Goal: Task Accomplishment & Management: Use online tool/utility

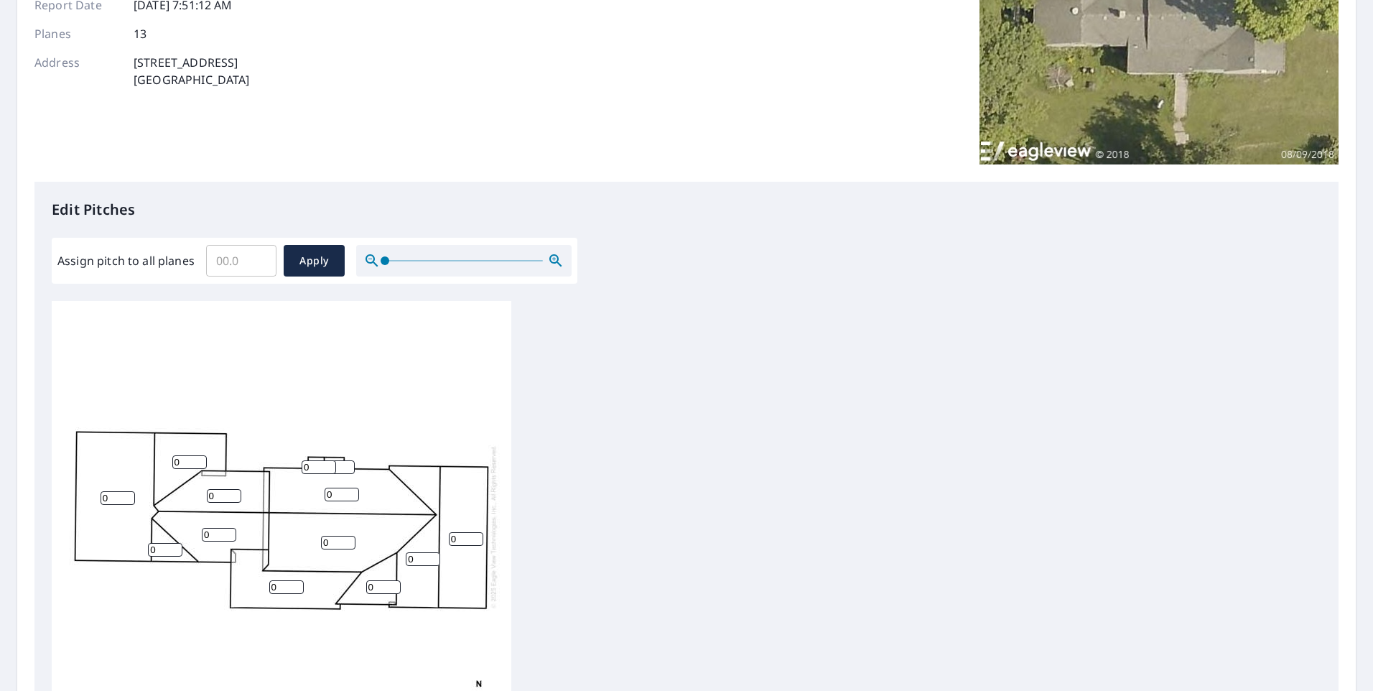
scroll to position [287, 0]
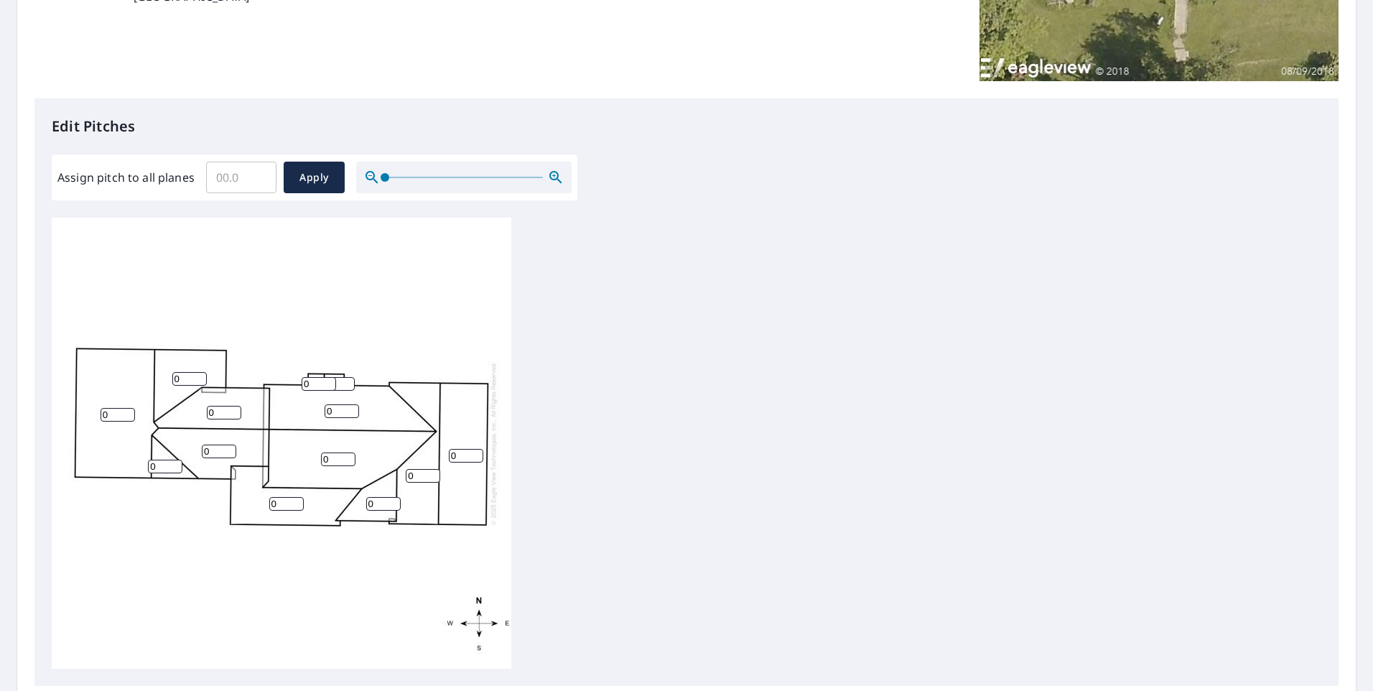
click at [225, 181] on input "Assign pitch to all planes" at bounding box center [241, 177] width 70 height 40
click at [226, 178] on input "Assign pitch to all planes" at bounding box center [241, 177] width 70 height 40
type input "6"
click at [302, 182] on span "Apply" at bounding box center [314, 178] width 38 height 18
type input "6"
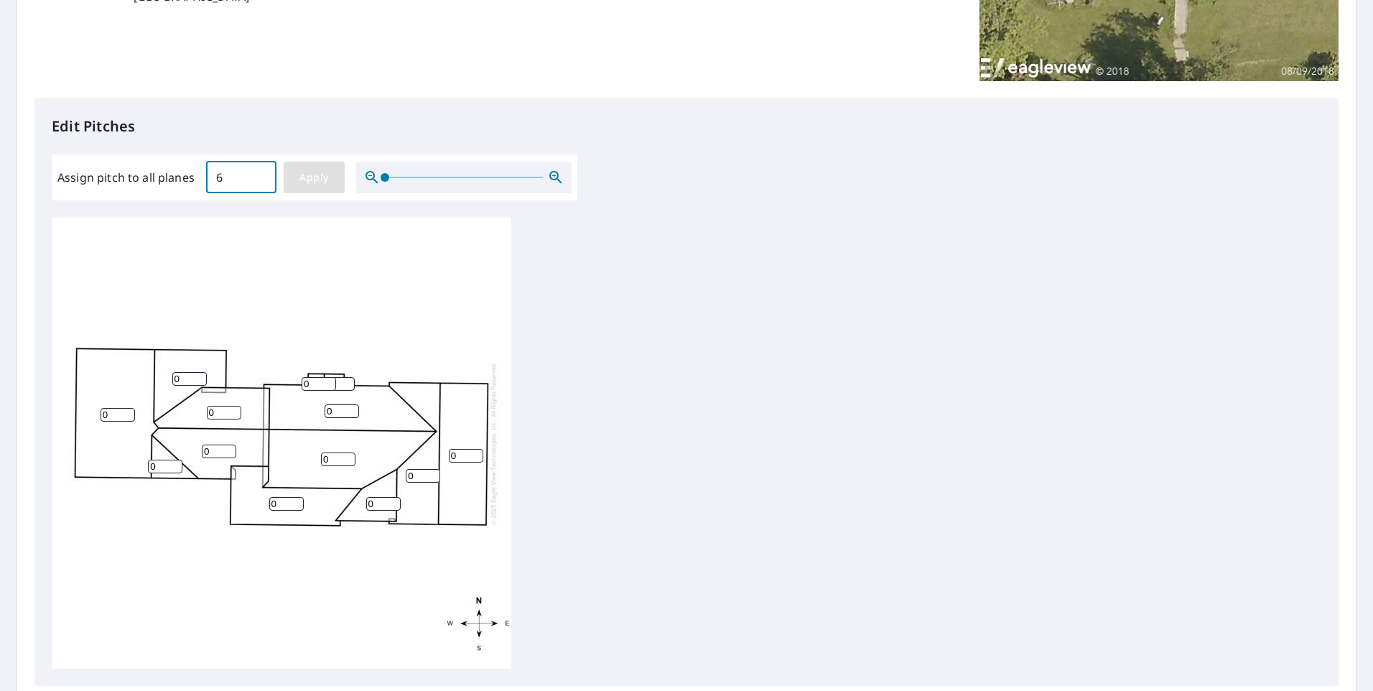
type input "6"
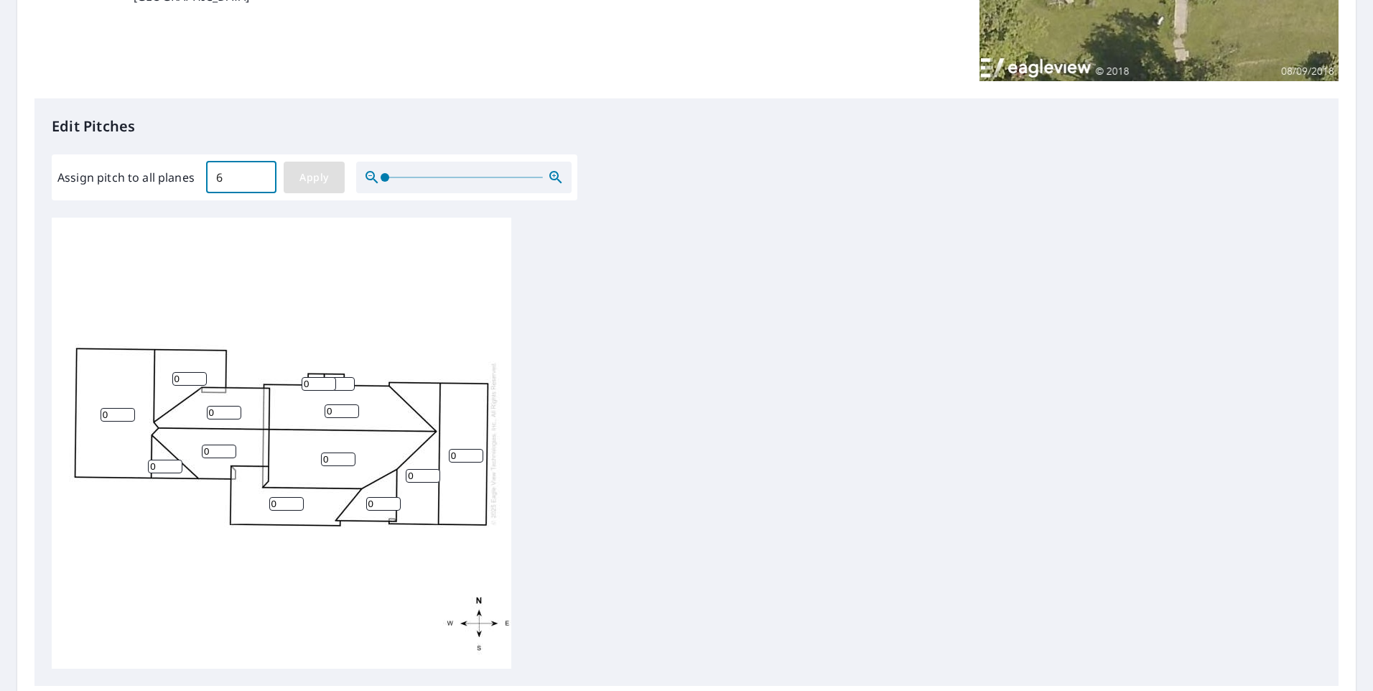
type input "6"
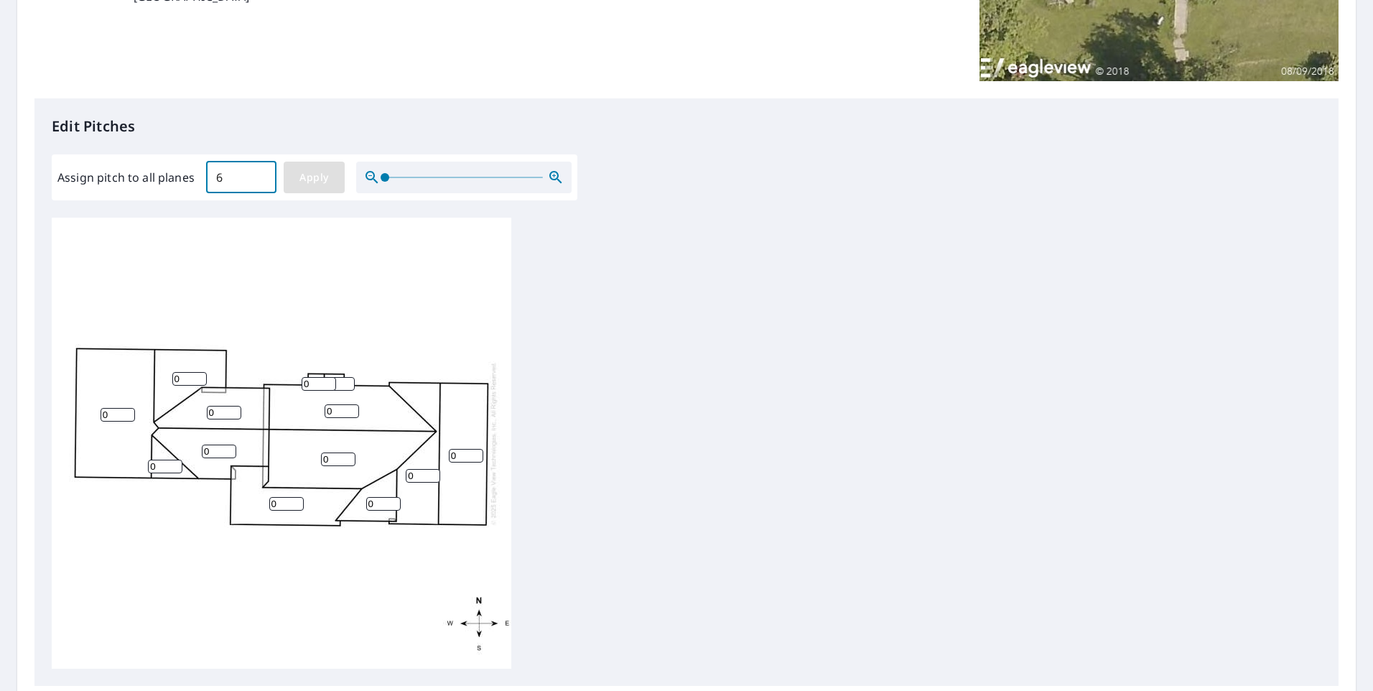
type input "6"
click at [802, 274] on div "6 6 6 6 6 6 6 6 6 6 6 6 6" at bounding box center [687, 443] width 1270 height 451
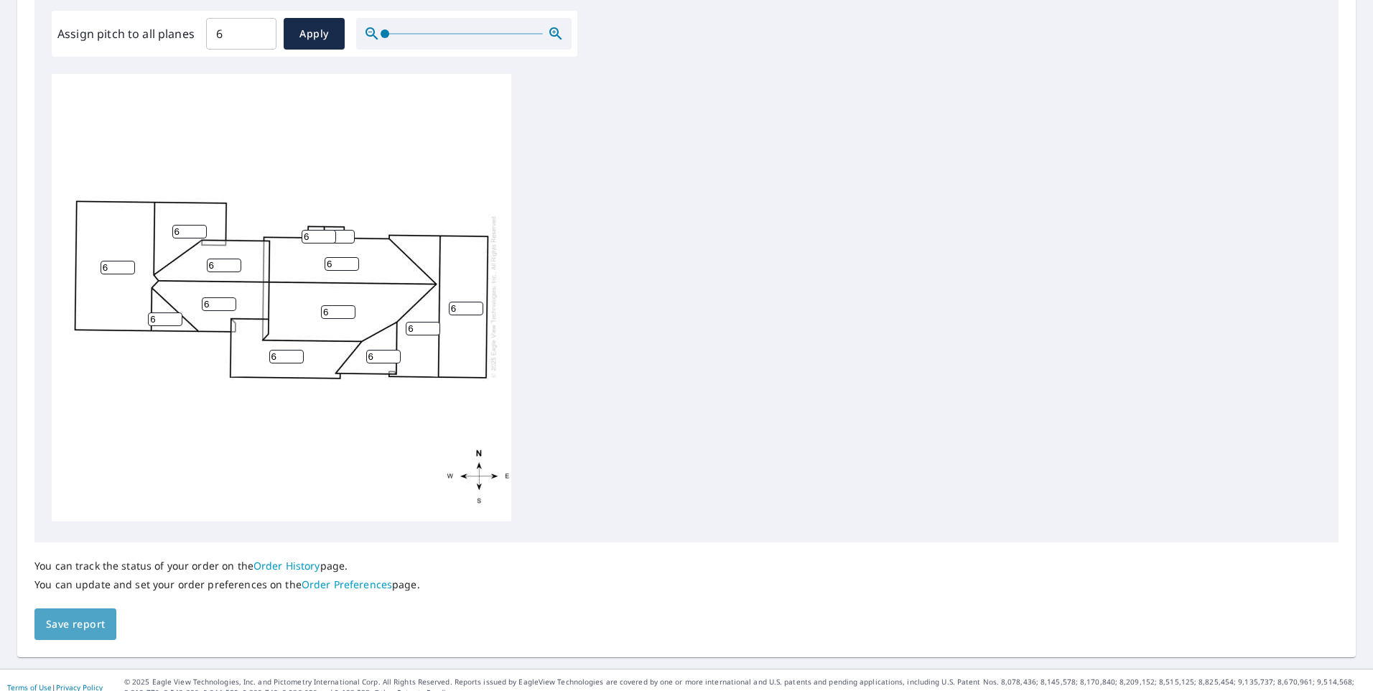
click at [79, 626] on span "Save report" at bounding box center [75, 625] width 59 height 18
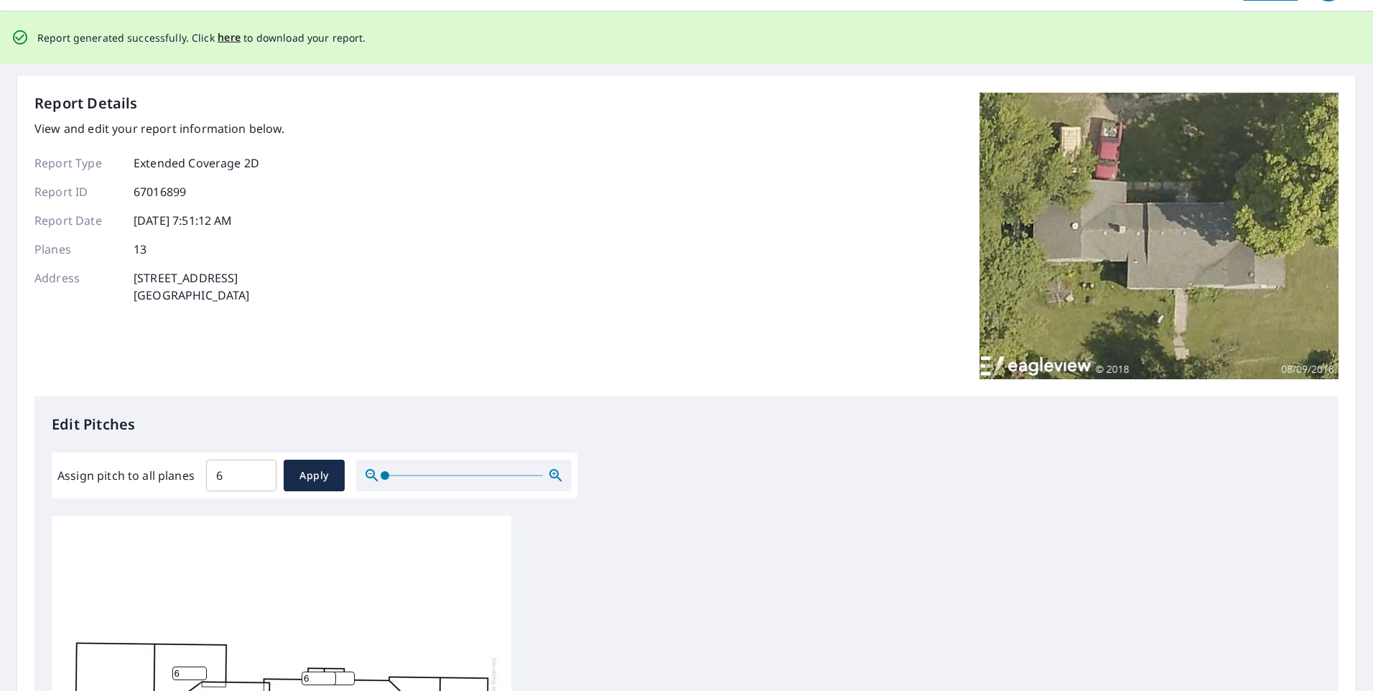
scroll to position [0, 0]
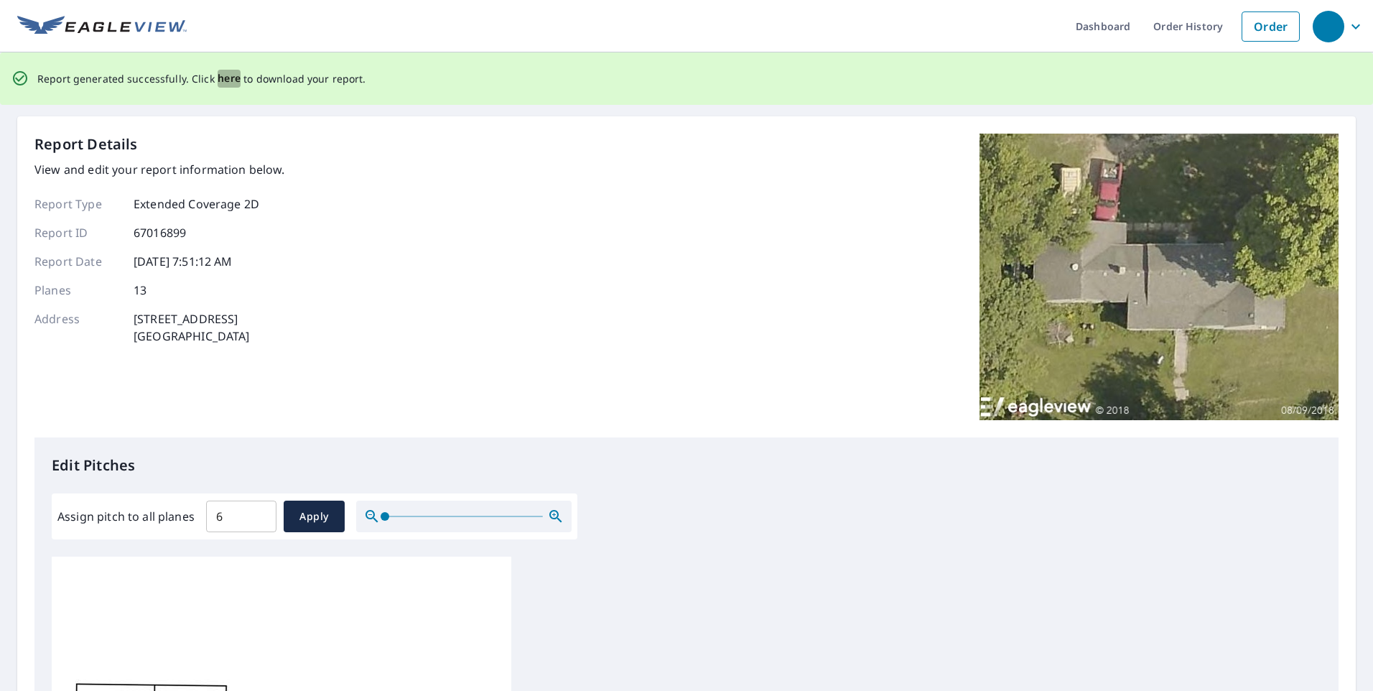
click at [223, 78] on span "here" at bounding box center [230, 79] width 24 height 18
